Goal: Information Seeking & Learning: Understand process/instructions

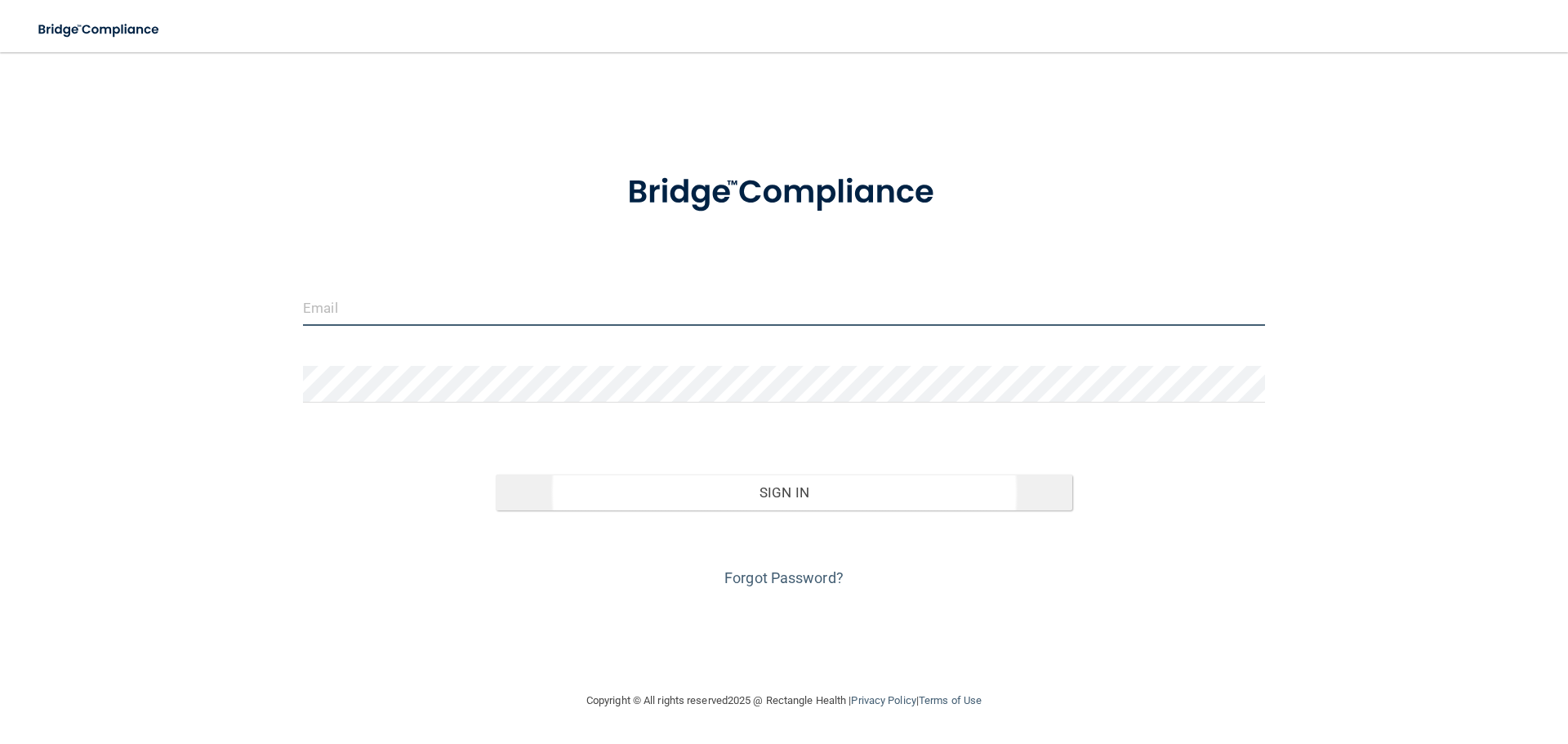
type input "[PERSON_NAME][EMAIL_ADDRESS][DOMAIN_NAME]"
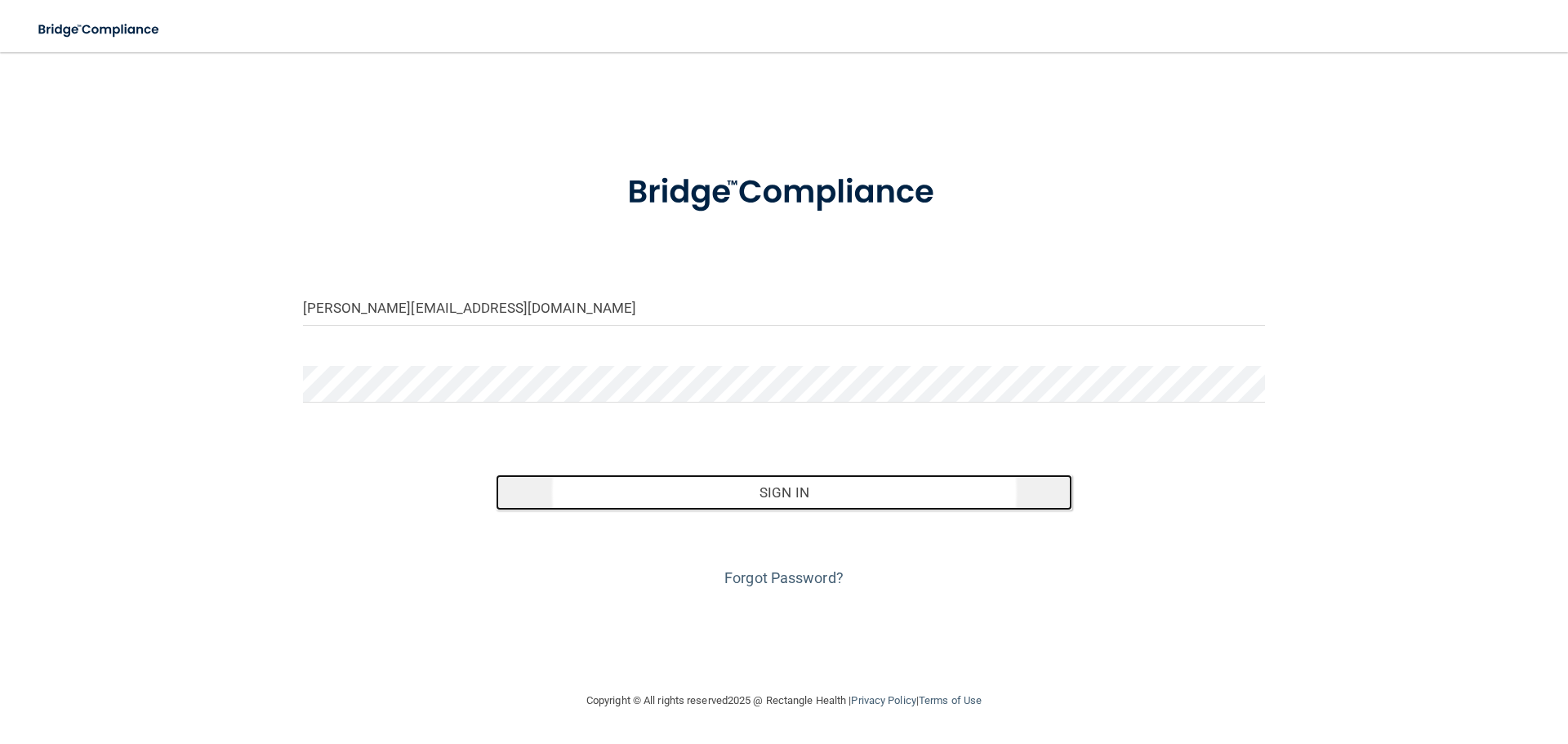
click at [804, 495] on button "Sign In" at bounding box center [784, 492] width 577 height 36
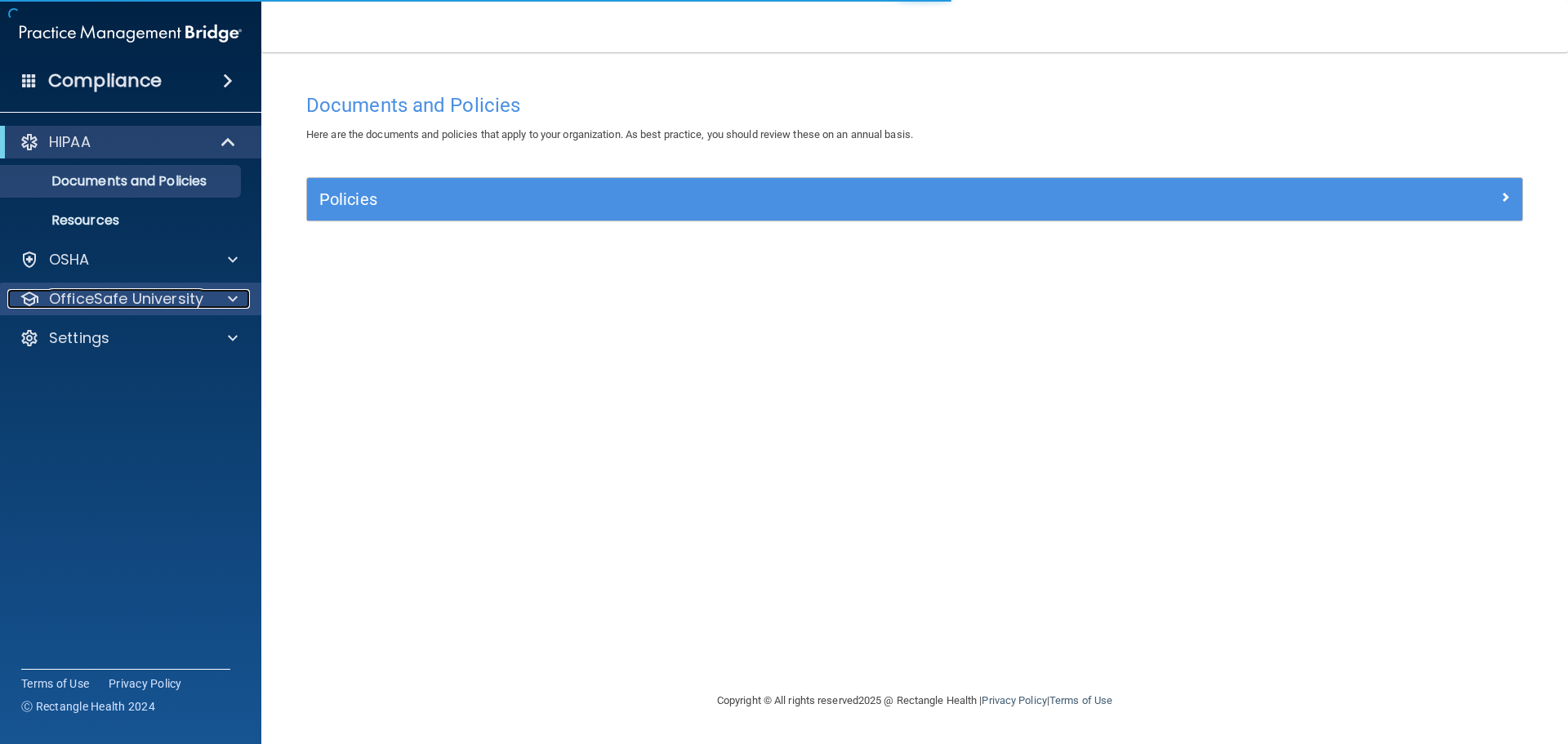
click at [97, 305] on p "OfficeSafe University" at bounding box center [126, 299] width 155 height 20
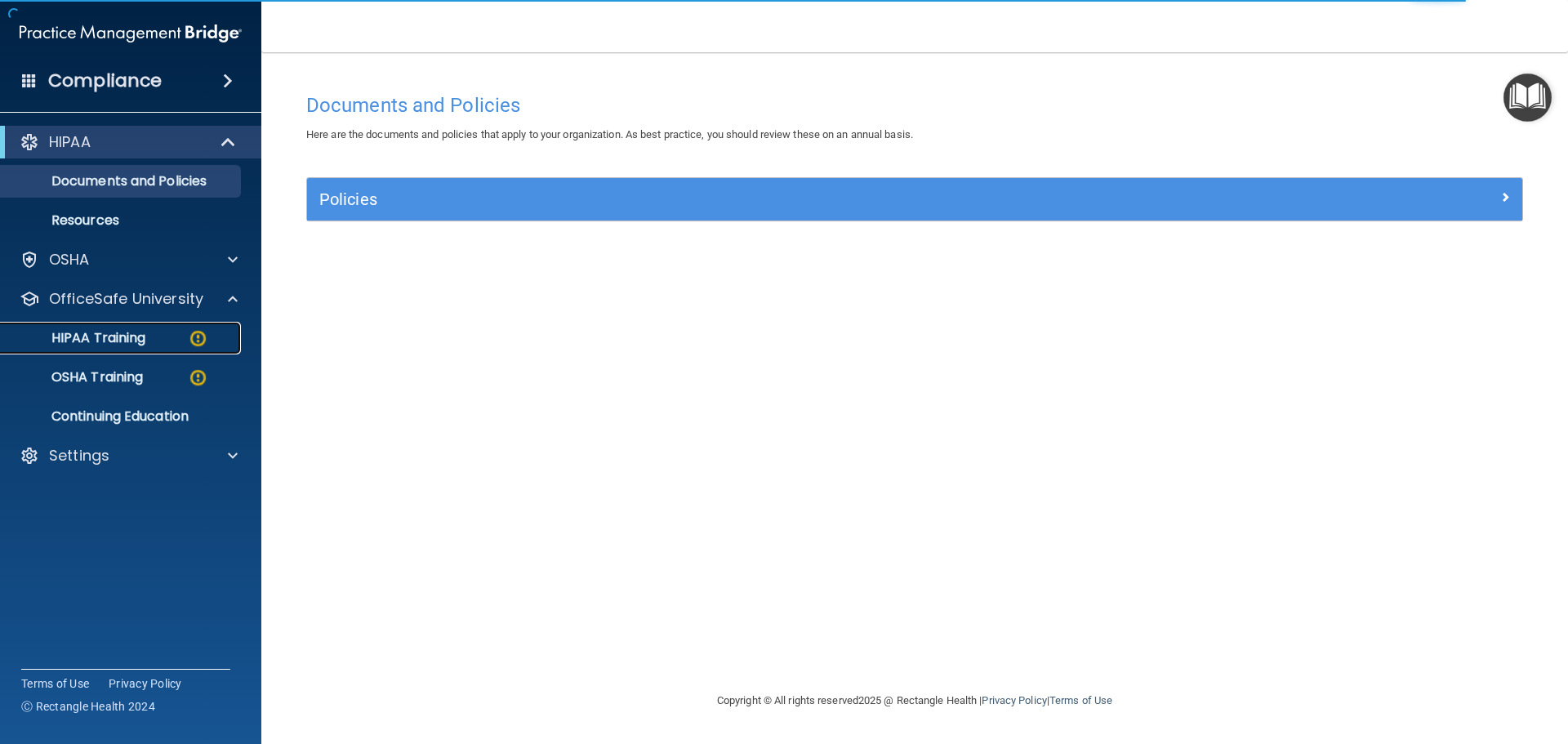
click at [101, 340] on p "HIPAA Training" at bounding box center [77, 338] width 135 height 17
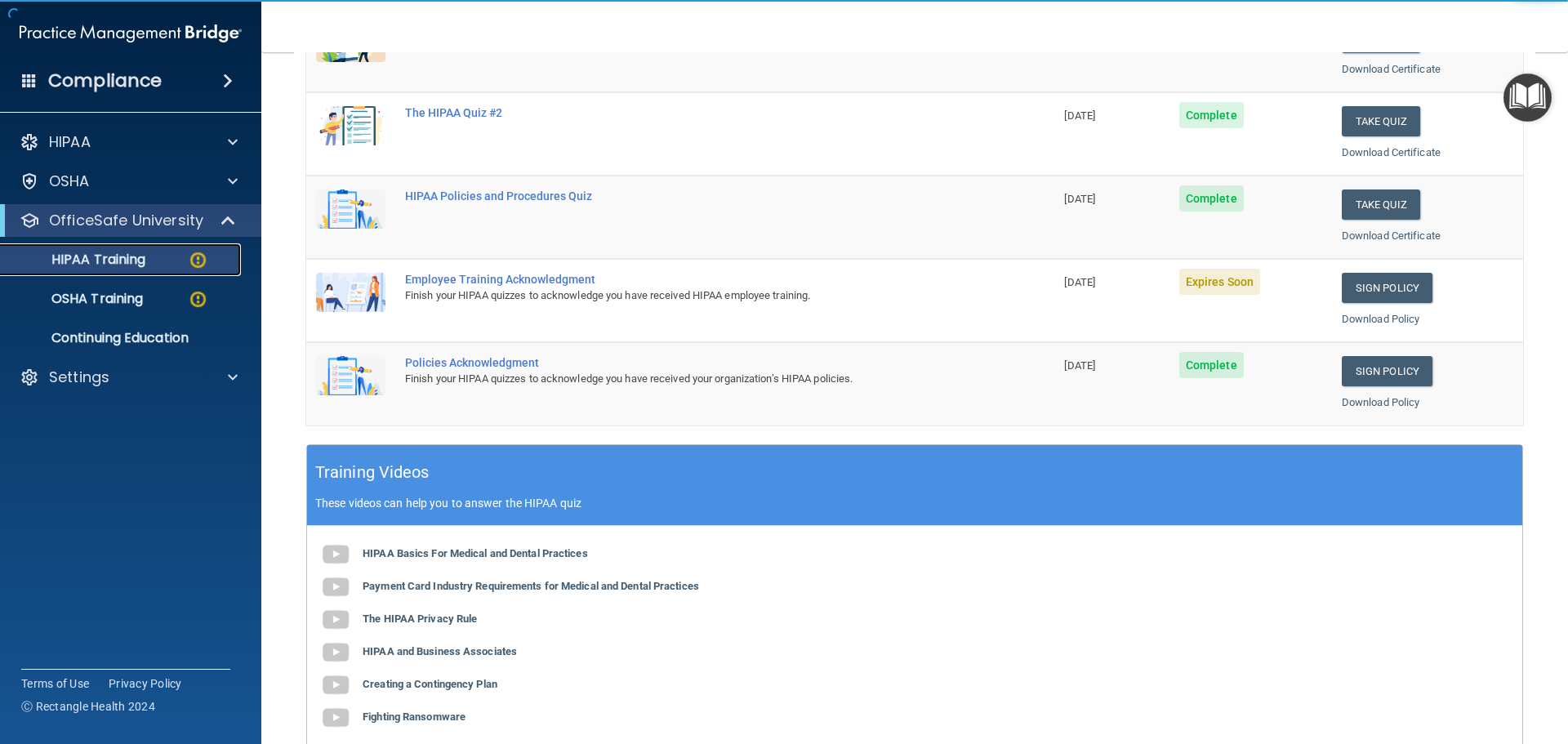
scroll to position [327, 0]
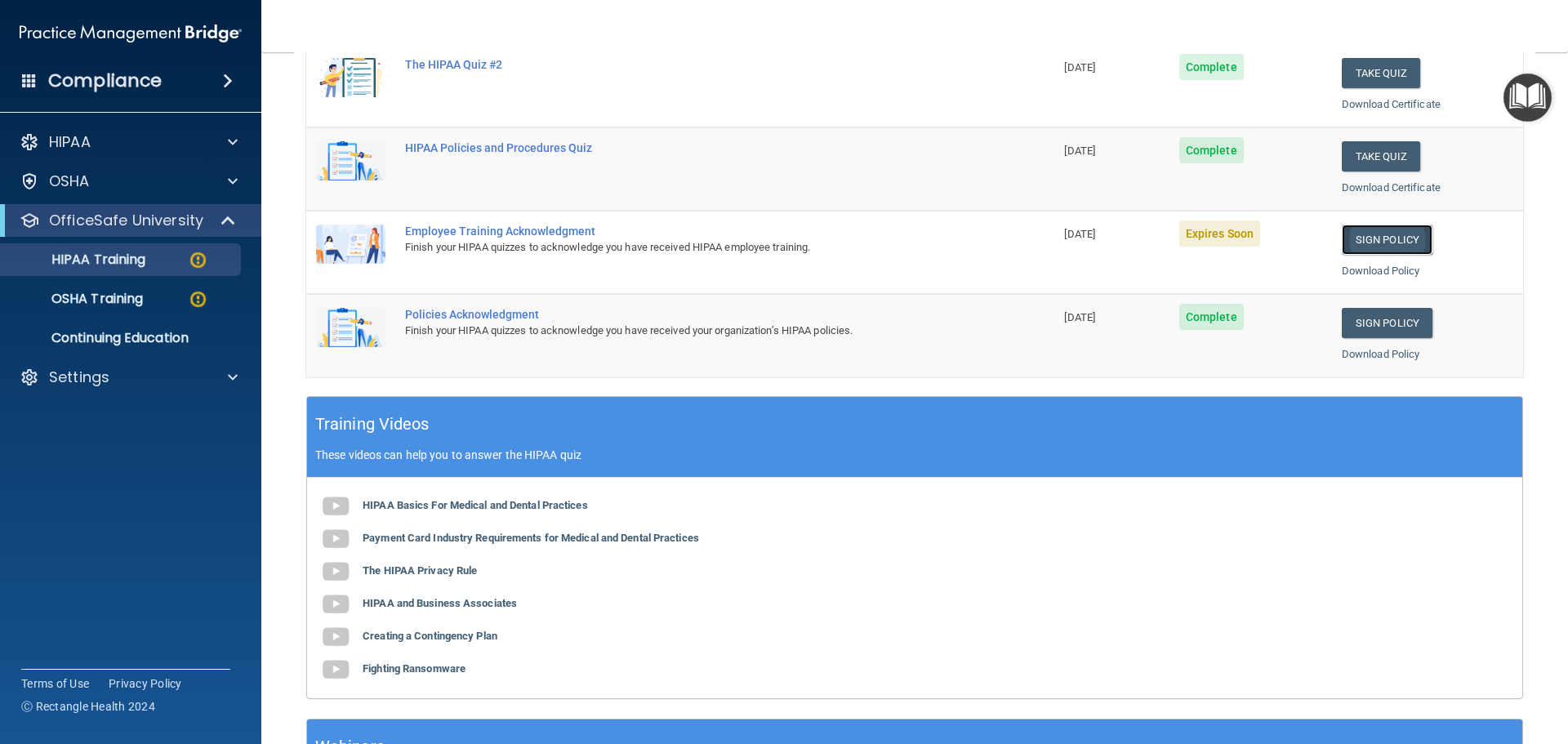
click at [1363, 239] on link "Sign Policy" at bounding box center [1387, 239] width 90 height 30
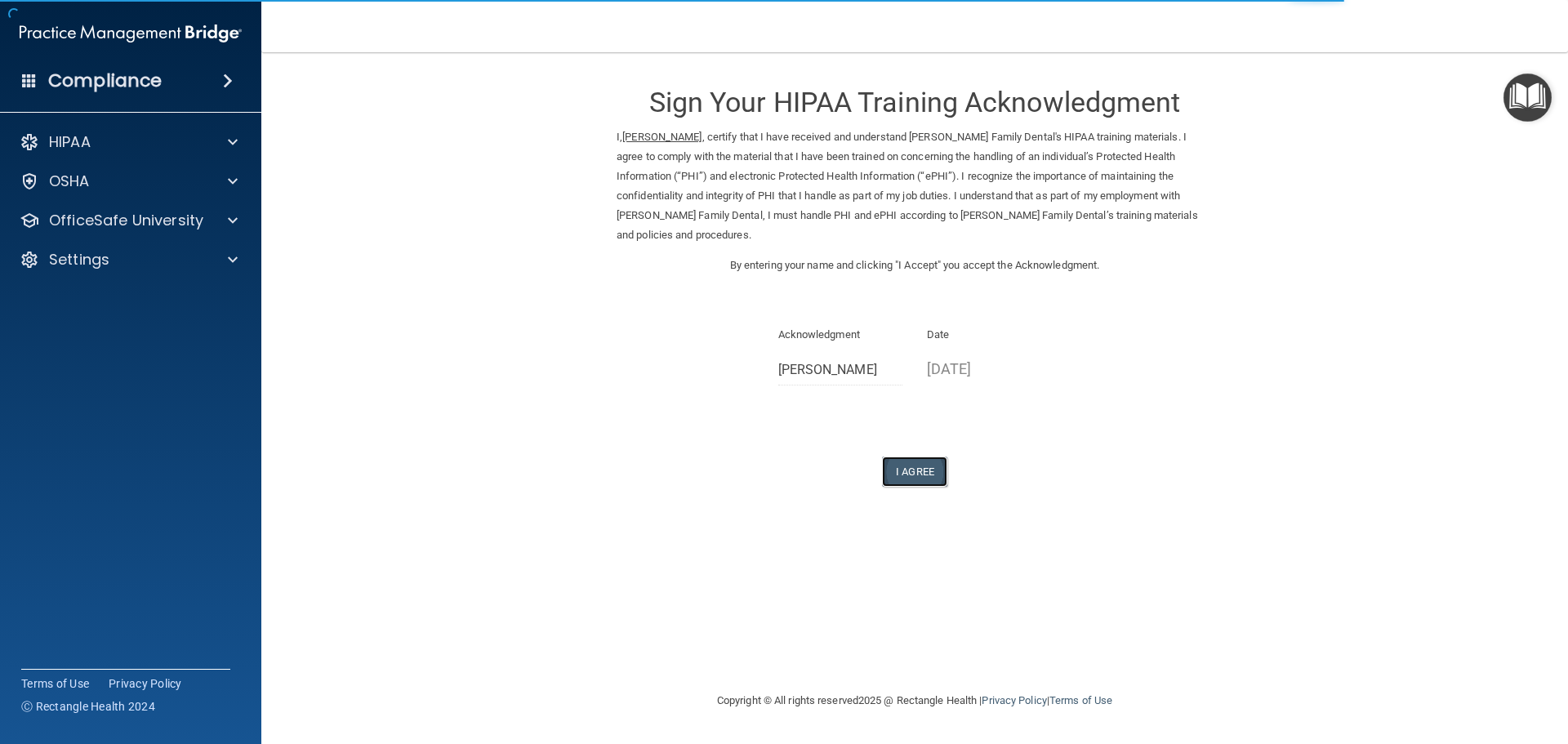
click at [921, 456] on button "I Agree" at bounding box center [914, 471] width 65 height 30
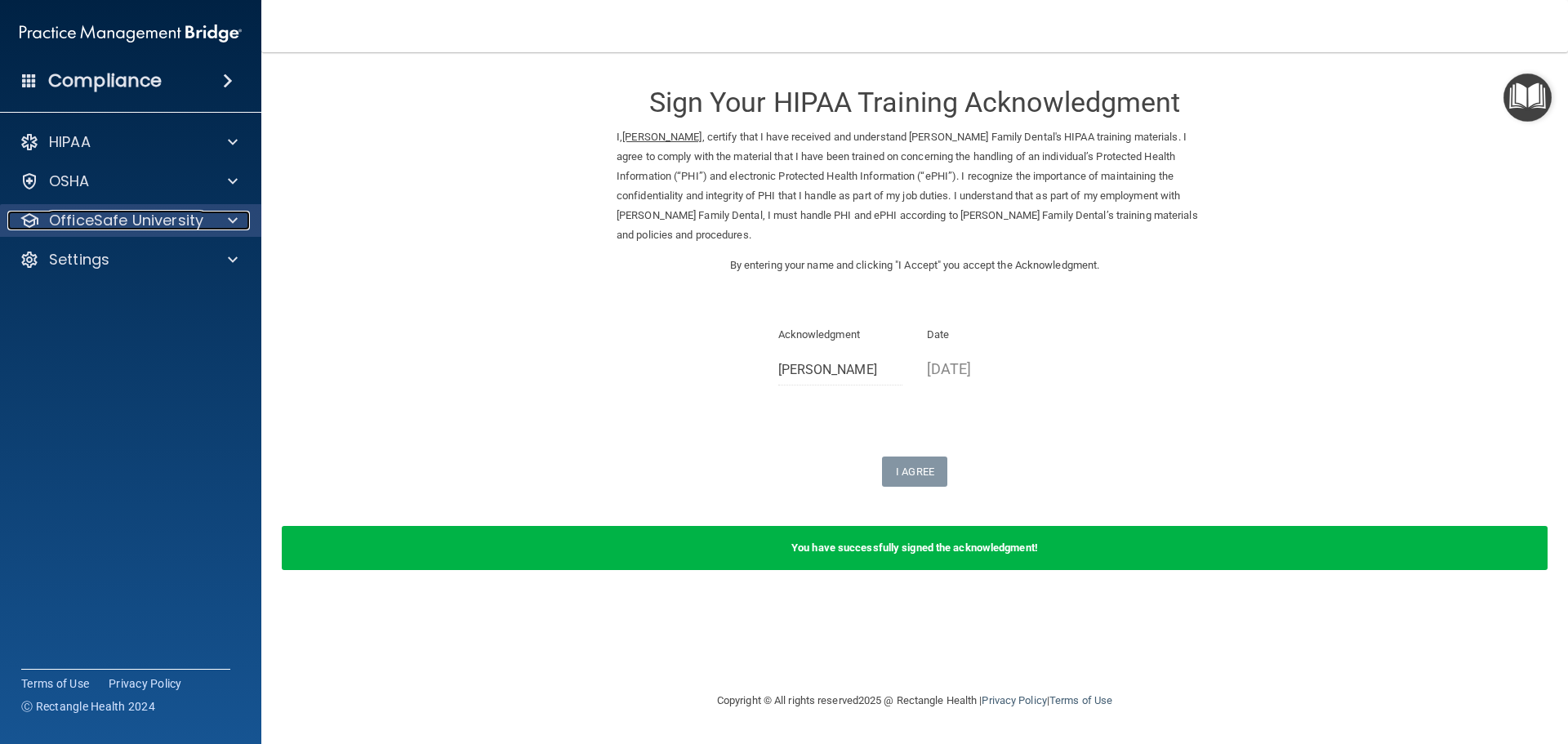
click at [113, 220] on p "OfficeSafe University" at bounding box center [126, 220] width 155 height 20
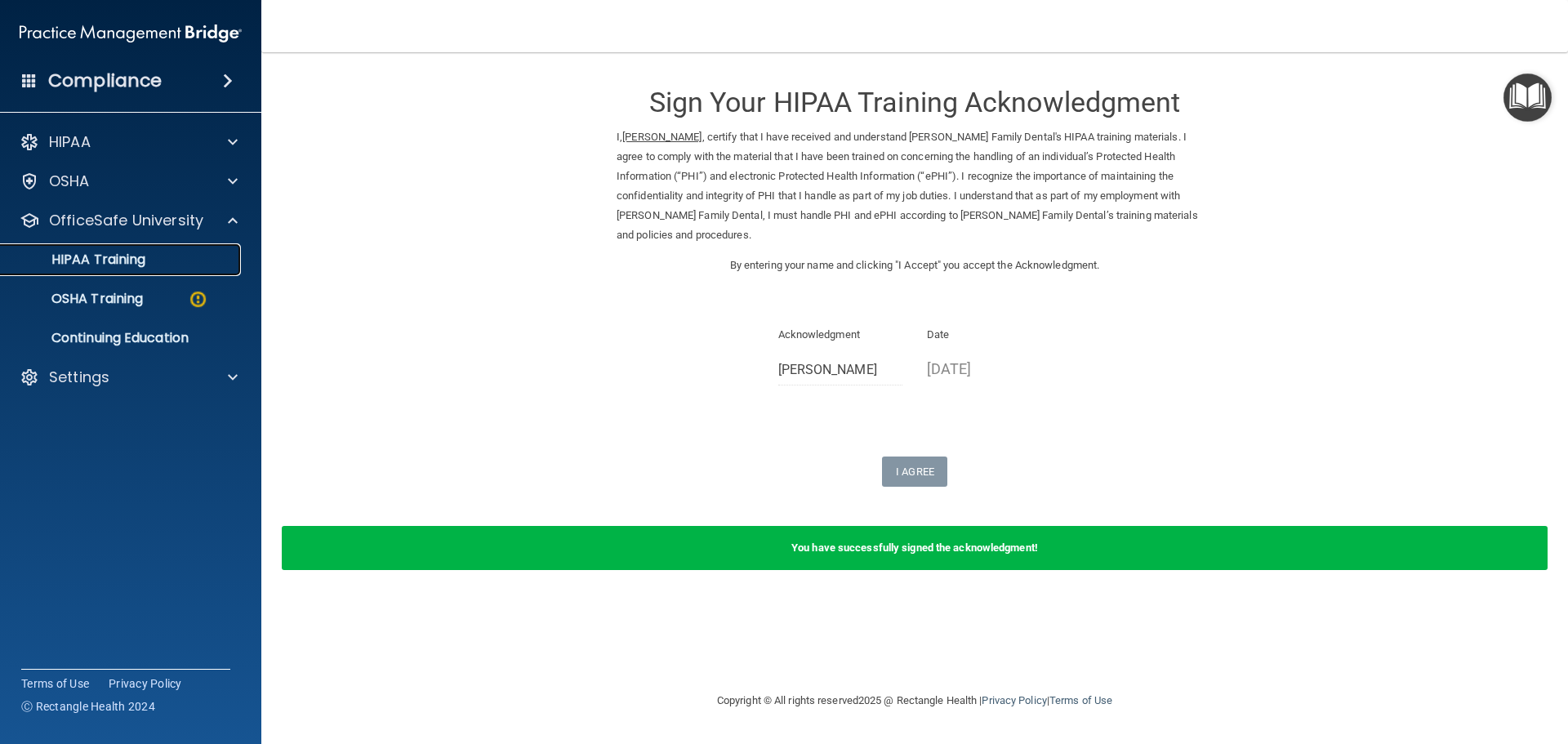
click at [121, 261] on p "HIPAA Training" at bounding box center [77, 259] width 135 height 17
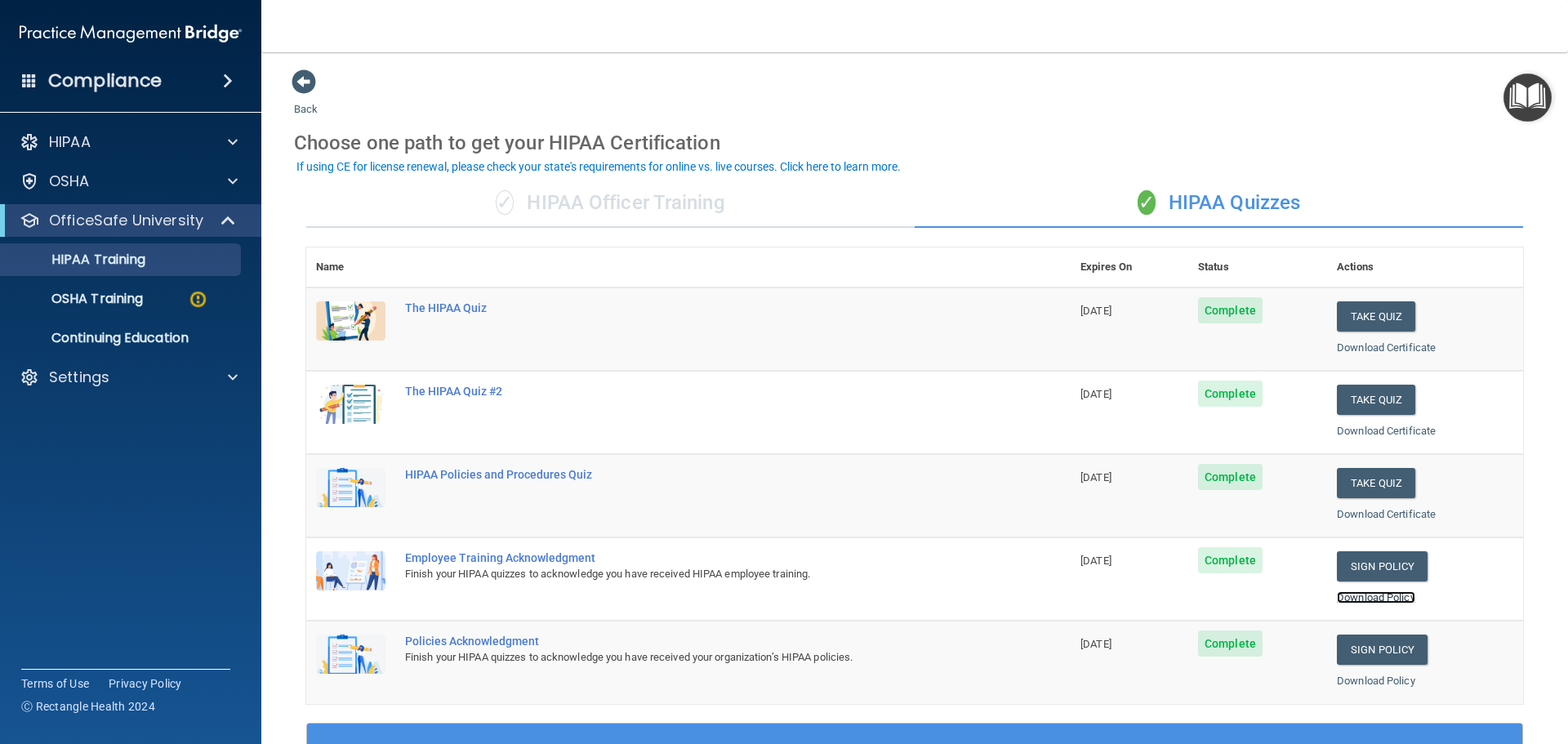
click at [1354, 598] on link "Download Policy" at bounding box center [1376, 597] width 78 height 12
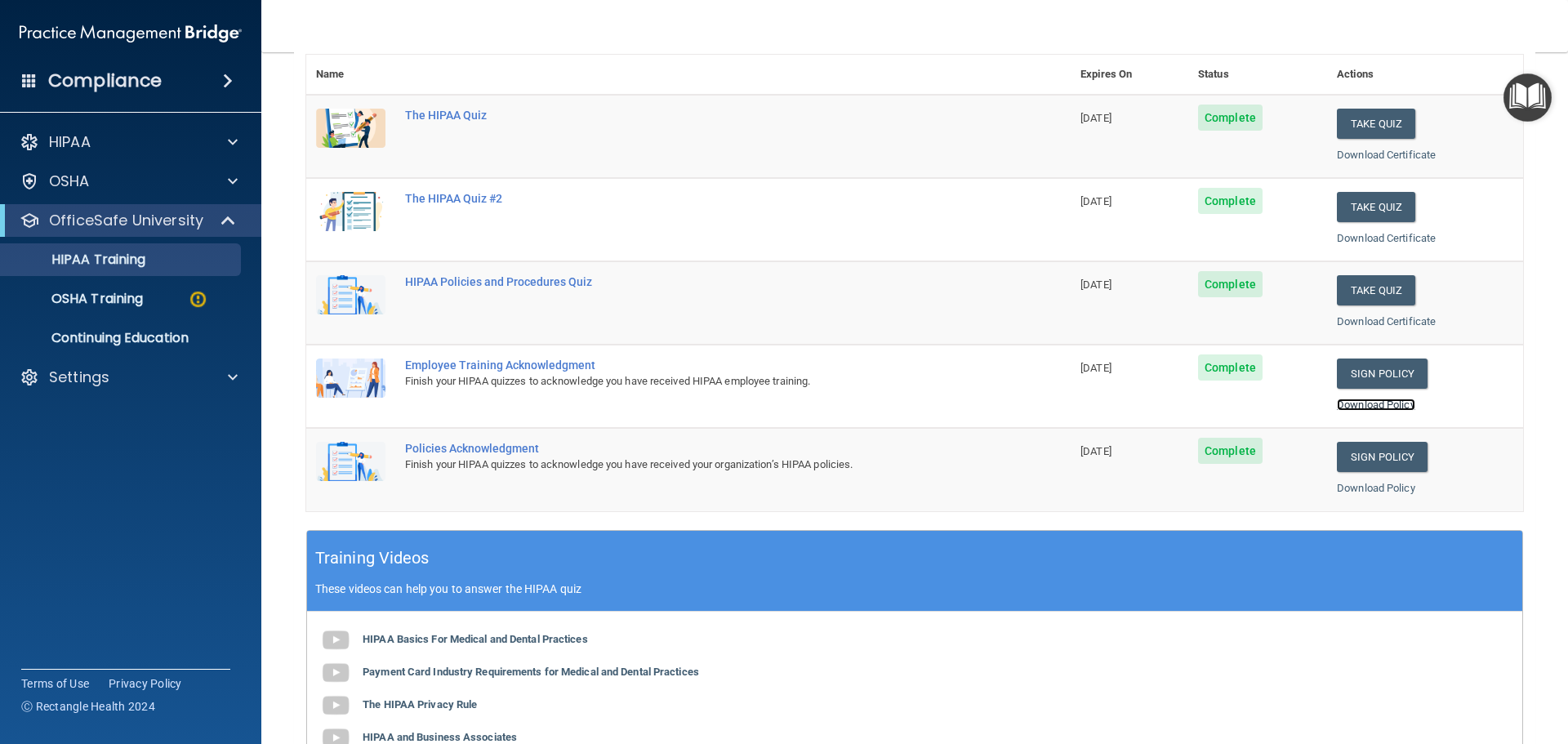
scroll to position [163, 0]
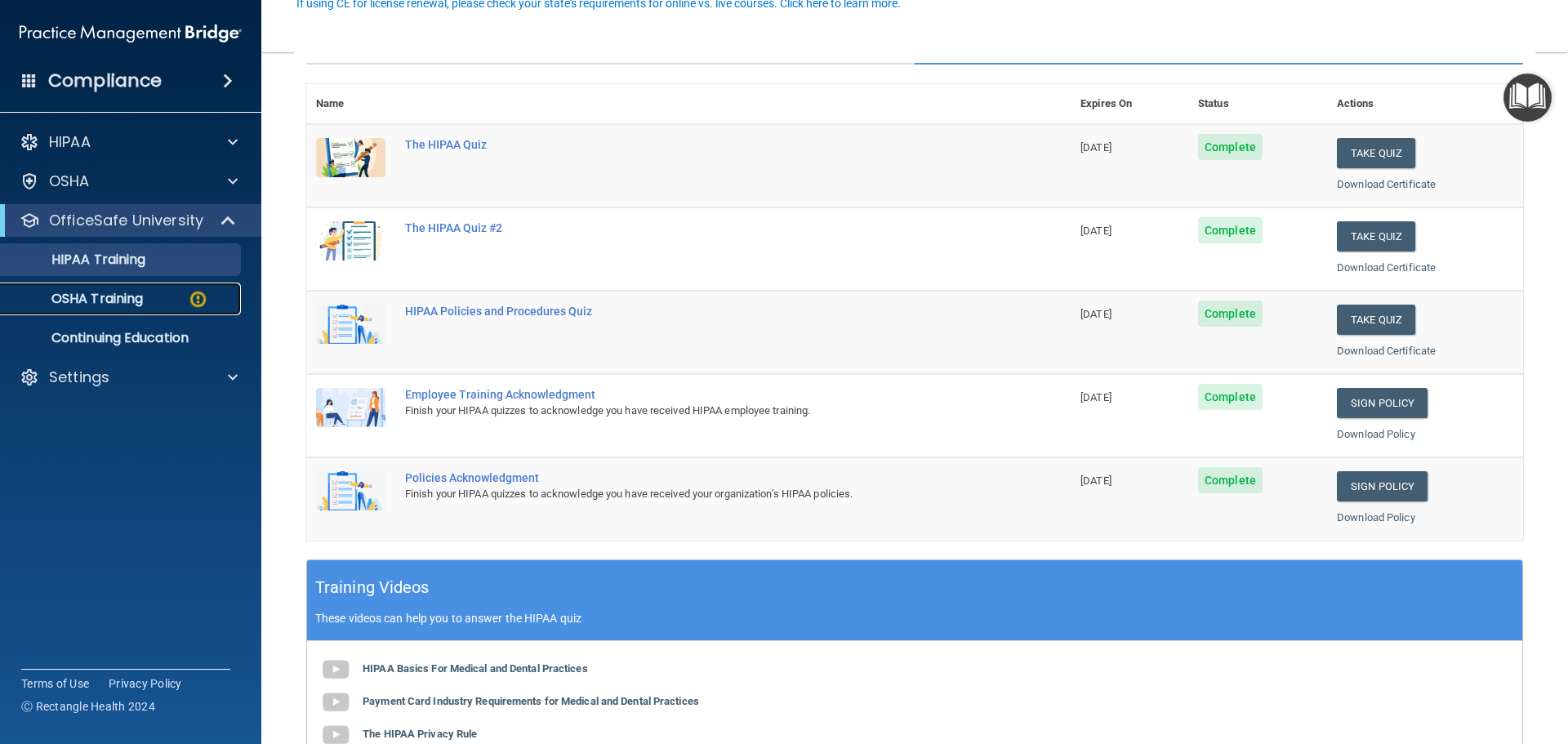
click at [146, 301] on div "OSHA Training" at bounding box center [122, 299] width 223 height 17
